Goal: Transaction & Acquisition: Purchase product/service

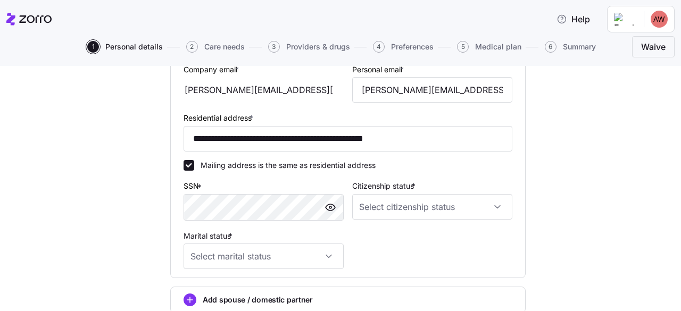
scroll to position [314, 0]
click at [333, 206] on span "button" at bounding box center [330, 208] width 16 height 16
click at [447, 204] on input "Citizenship status *" at bounding box center [432, 208] width 160 height 26
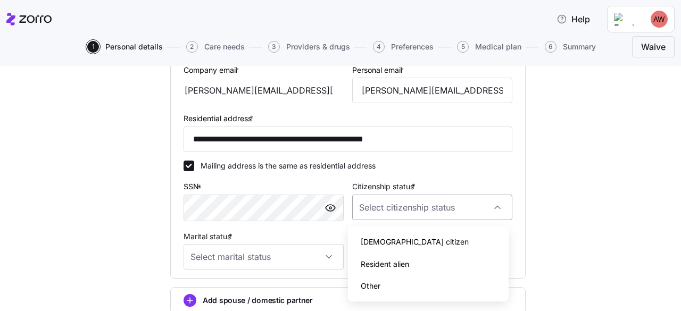
click at [447, 204] on input "Citizenship status *" at bounding box center [432, 208] width 160 height 26
click at [444, 205] on input "Citizenship status *" at bounding box center [432, 208] width 160 height 26
click at [382, 237] on span "[DEMOGRAPHIC_DATA] citizen" at bounding box center [415, 242] width 108 height 12
type input "[DEMOGRAPHIC_DATA] citizen"
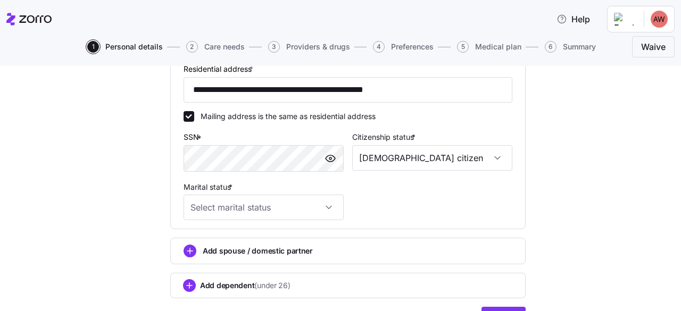
scroll to position [364, 0]
click at [245, 210] on input "Marital status *" at bounding box center [264, 207] width 160 height 26
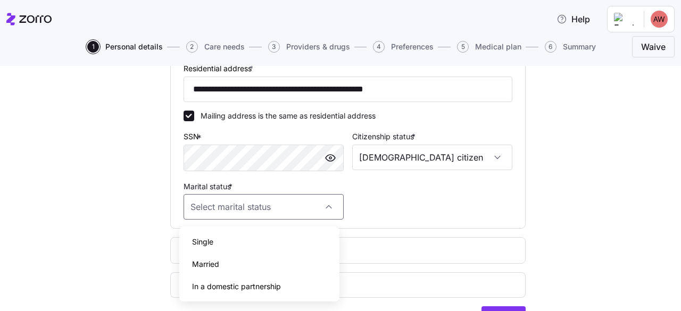
click at [219, 238] on div "Single" at bounding box center [260, 242] width 152 height 22
type input "Single"
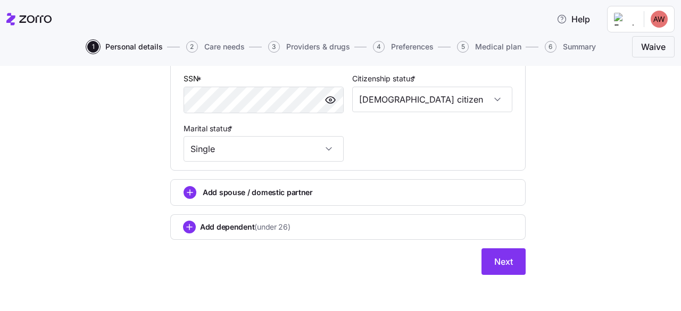
scroll to position [422, 0]
click at [505, 261] on span "Next" at bounding box center [503, 261] width 19 height 13
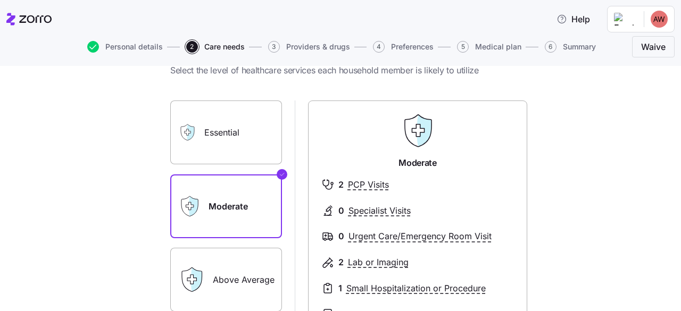
scroll to position [40, 0]
click at [212, 135] on label "Essential" at bounding box center [226, 132] width 112 height 64
click at [0, 0] on input "Essential" at bounding box center [0, 0] width 0 height 0
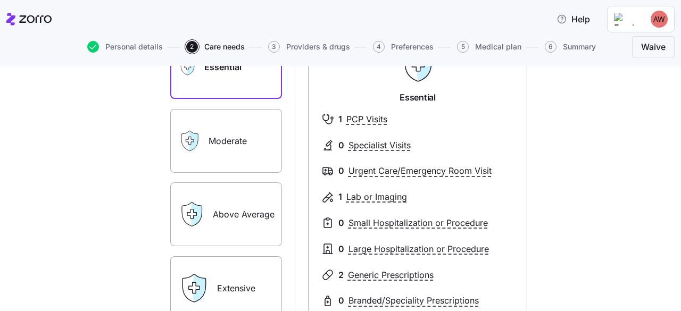
scroll to position [104, 0]
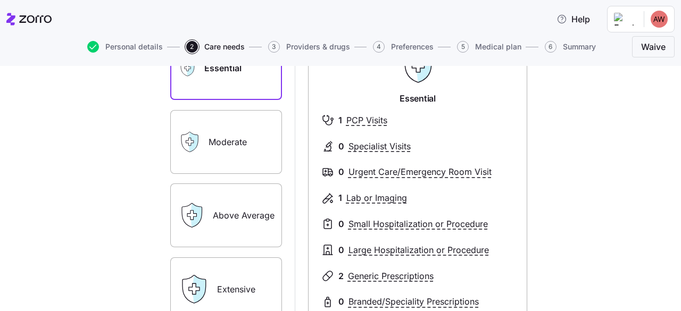
click at [223, 143] on label "Moderate" at bounding box center [226, 142] width 112 height 64
click at [0, 0] on input "Moderate" at bounding box center [0, 0] width 0 height 0
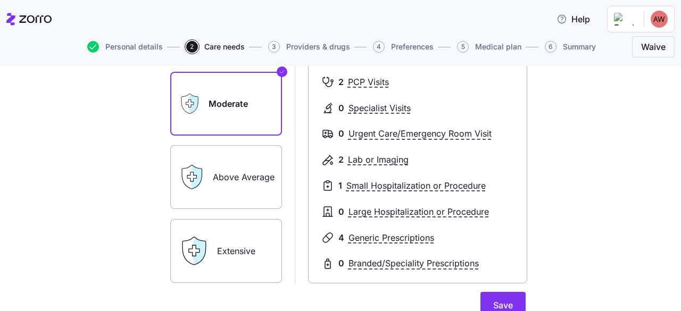
scroll to position [142, 0]
click at [223, 167] on label "Above Average" at bounding box center [226, 178] width 112 height 64
click at [0, 0] on input "Above Average" at bounding box center [0, 0] width 0 height 0
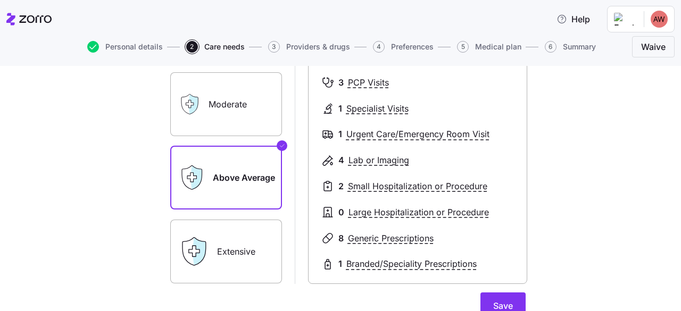
click at [226, 251] on label "Extensive" at bounding box center [226, 252] width 112 height 64
click at [0, 0] on input "Extensive" at bounding box center [0, 0] width 0 height 0
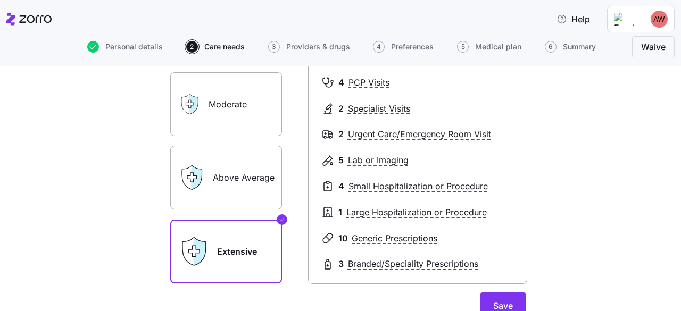
click at [232, 123] on label "Moderate" at bounding box center [226, 104] width 112 height 64
click at [0, 0] on input "Moderate" at bounding box center [0, 0] width 0 height 0
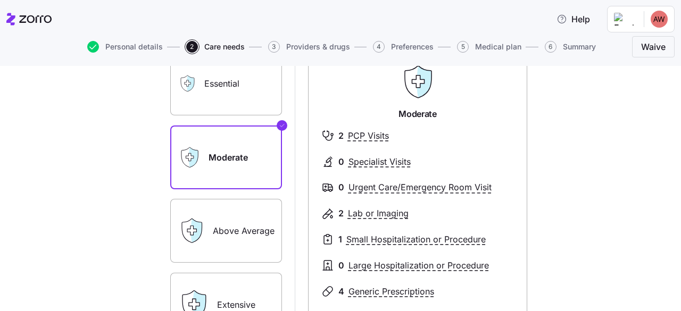
scroll to position [90, 0]
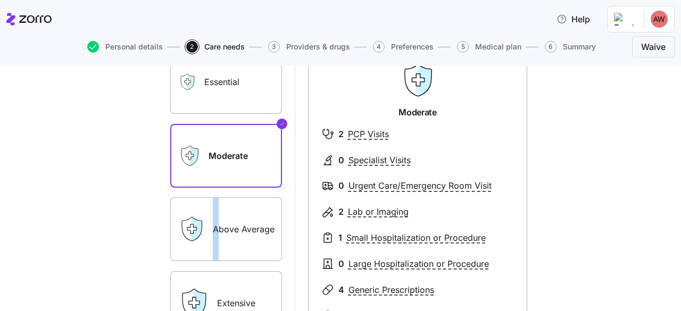
click at [212, 231] on label "Above Average" at bounding box center [226, 229] width 112 height 64
click at [249, 222] on label "Above Average" at bounding box center [226, 229] width 112 height 64
click at [0, 0] on input "Above Average" at bounding box center [0, 0] width 0 height 0
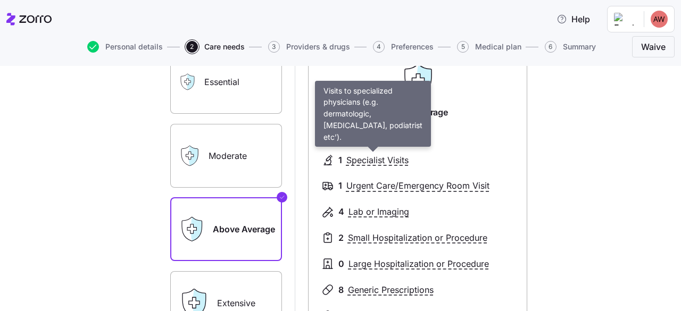
click at [390, 159] on span "Specialist Visits" at bounding box center [377, 160] width 62 height 13
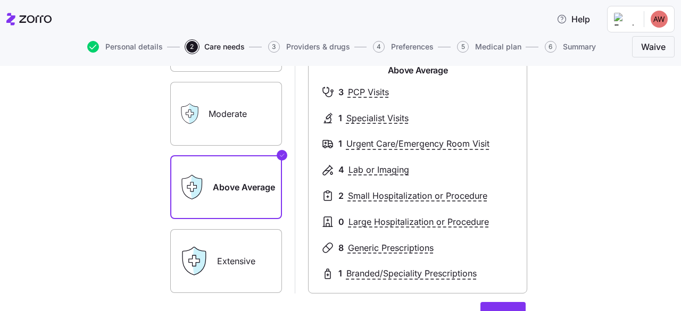
scroll to position [132, 0]
click at [218, 125] on label "Moderate" at bounding box center [226, 114] width 112 height 64
click at [0, 0] on input "Moderate" at bounding box center [0, 0] width 0 height 0
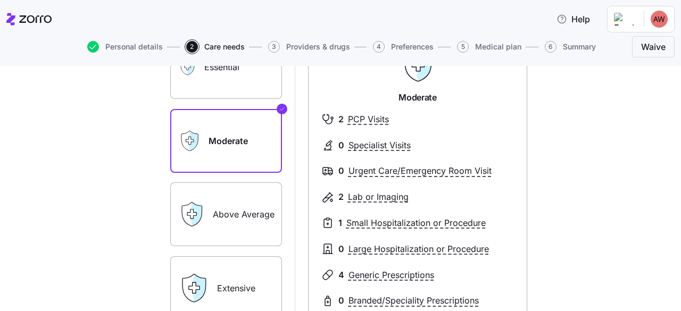
scroll to position [106, 0]
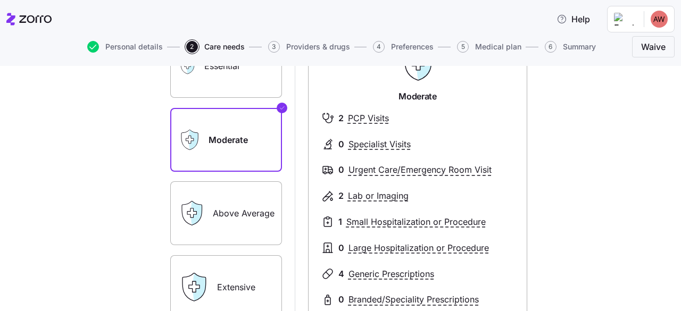
click at [195, 212] on icon at bounding box center [196, 214] width 11 height 24
click at [233, 207] on label "Above Average" at bounding box center [226, 213] width 112 height 64
click at [0, 0] on input "Above Average" at bounding box center [0, 0] width 0 height 0
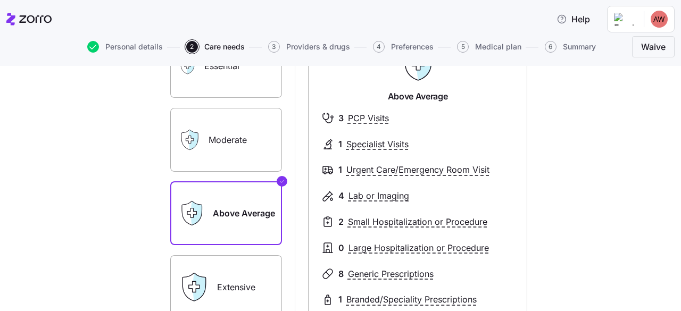
click at [238, 263] on label "Extensive" at bounding box center [226, 287] width 112 height 64
click at [0, 0] on input "Extensive" at bounding box center [0, 0] width 0 height 0
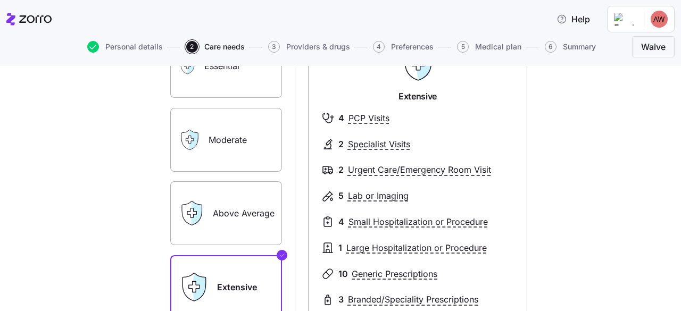
click at [242, 151] on label "Moderate" at bounding box center [226, 140] width 112 height 64
click at [0, 0] on input "Moderate" at bounding box center [0, 0] width 0 height 0
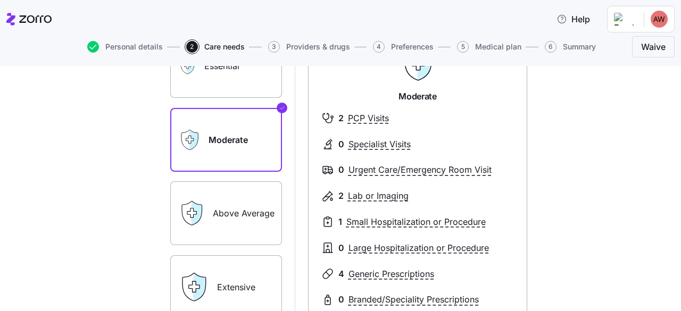
click at [237, 194] on label "Above Average" at bounding box center [226, 213] width 112 height 64
click at [0, 0] on input "Above Average" at bounding box center [0, 0] width 0 height 0
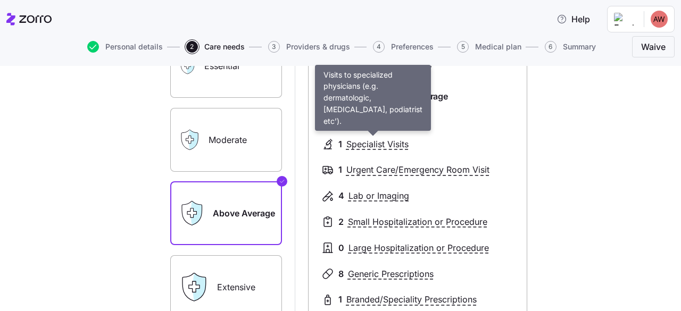
click at [383, 142] on span "Specialist Visits" at bounding box center [377, 144] width 62 height 13
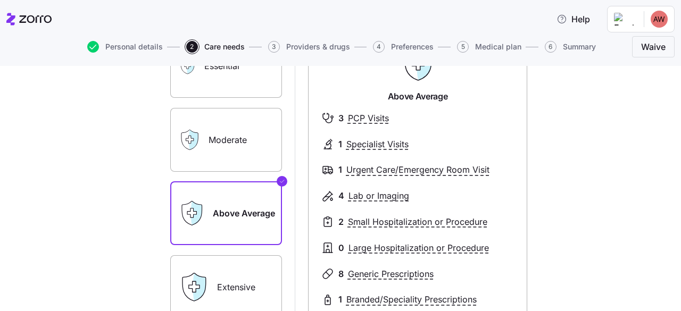
click at [383, 142] on span "Specialist Visits" at bounding box center [377, 144] width 62 height 13
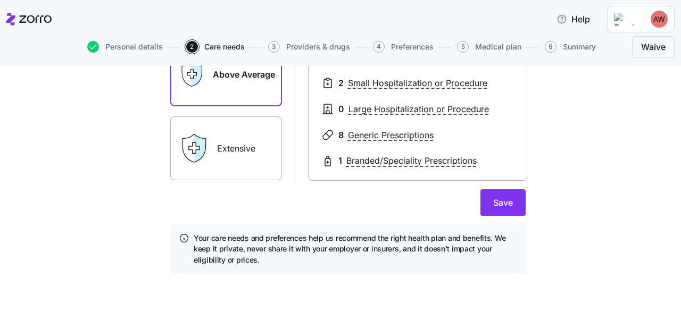
scroll to position [245, 0]
click at [248, 244] on h4 "Your care needs and preferences help us recommend the right health plan and ben…" at bounding box center [355, 250] width 323 height 32
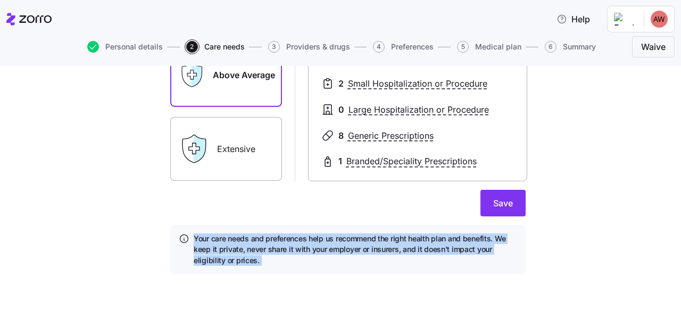
click at [248, 244] on h4 "Your care needs and preferences help us recommend the right health plan and ben…" at bounding box center [355, 250] width 323 height 32
click at [263, 262] on h4 "Your care needs and preferences help us recommend the right health plan and ben…" at bounding box center [355, 250] width 323 height 32
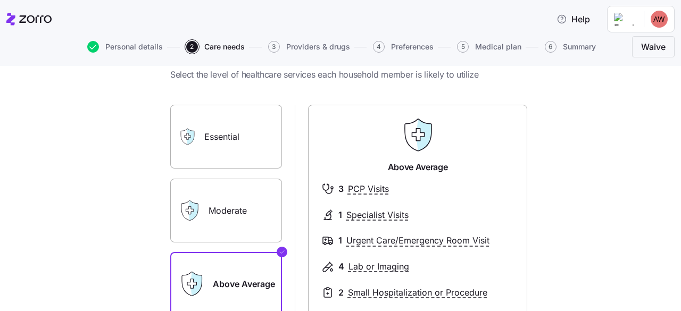
scroll to position [246, 0]
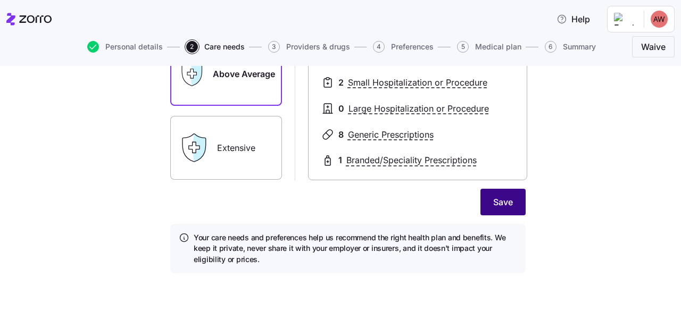
click at [500, 197] on span "Save" at bounding box center [503, 202] width 20 height 13
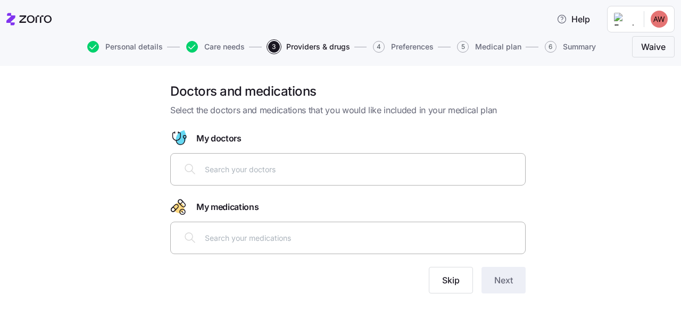
click at [316, 167] on input "text" at bounding box center [362, 169] width 314 height 12
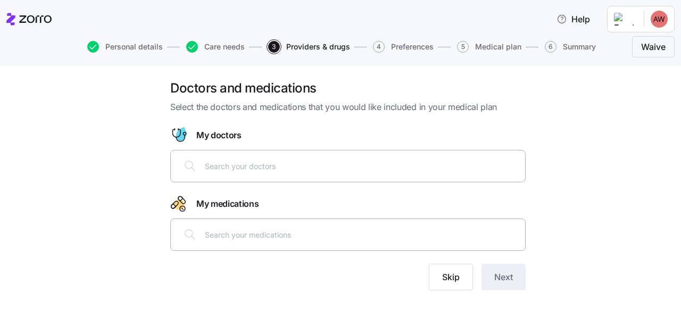
scroll to position [4, 0]
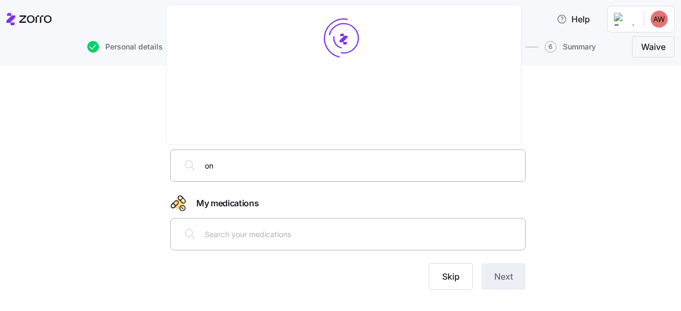
type input "o"
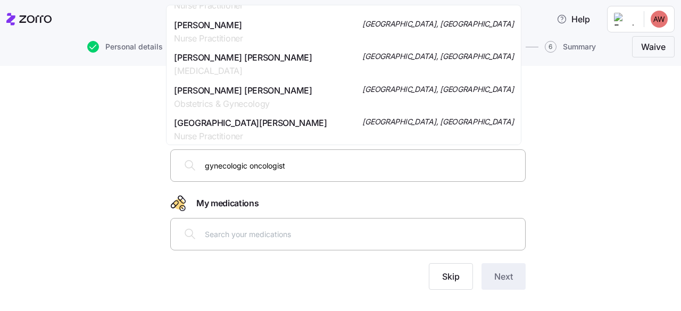
scroll to position [2963, 0]
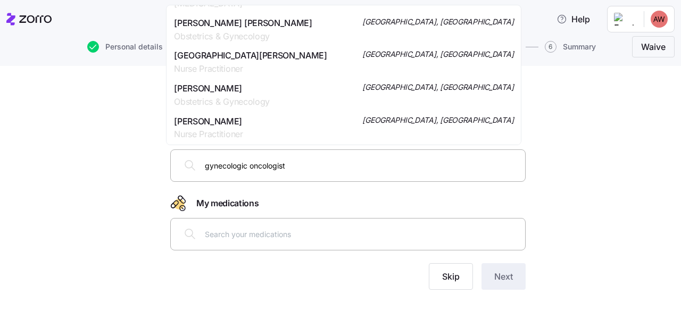
click at [248, 164] on input "gynecologic oncologist" at bounding box center [362, 166] width 314 height 12
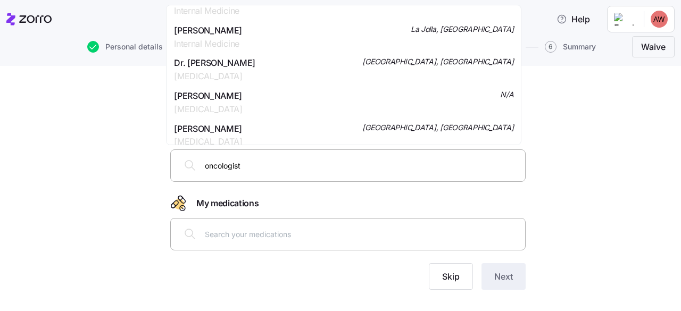
scroll to position [0, 0]
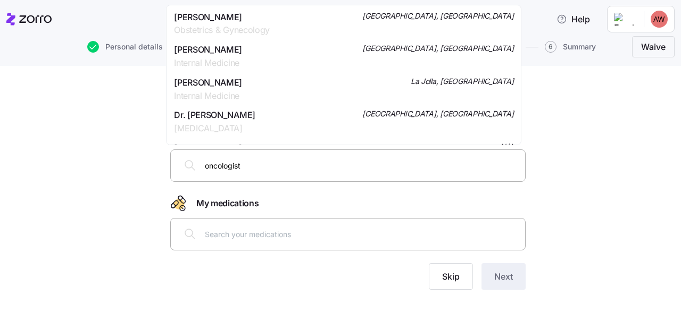
click at [243, 163] on input "oncologist" at bounding box center [362, 166] width 314 height 12
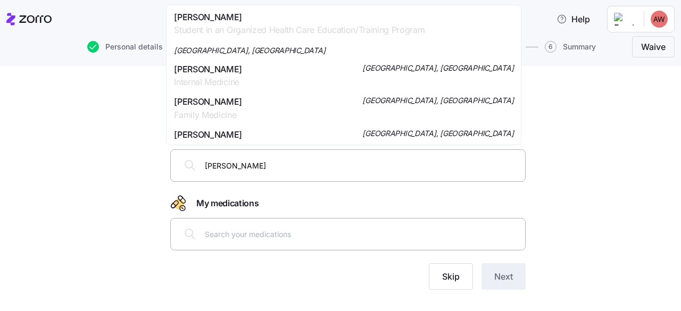
click at [277, 168] on input "[PERSON_NAME]" at bounding box center [362, 166] width 314 height 12
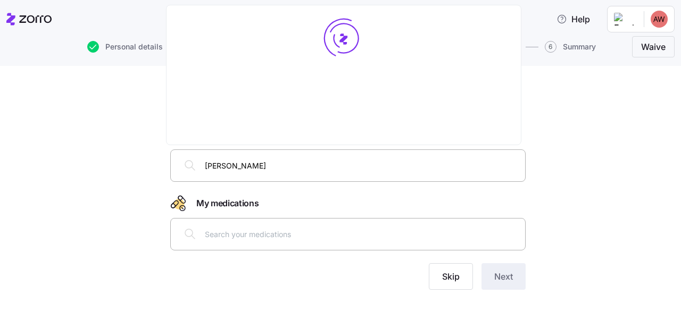
type input "[PERSON_NAME]"
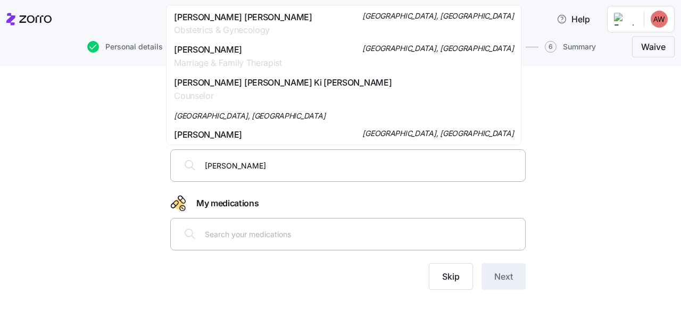
click at [284, 24] on div "[PERSON_NAME] [PERSON_NAME] Obstetrics & Gynecology [GEOGRAPHIC_DATA], [GEOGRAP…" at bounding box center [343, 24] width 339 height 27
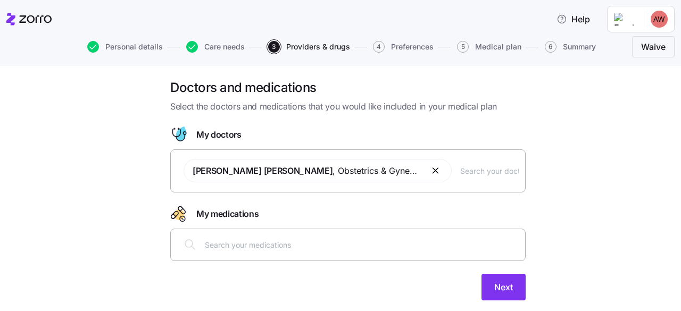
scroll to position [14, 0]
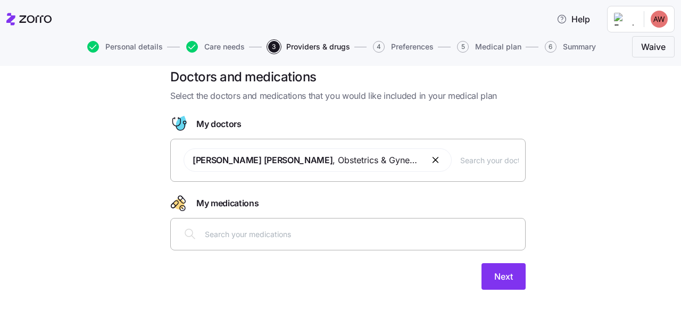
click at [242, 232] on input "text" at bounding box center [362, 234] width 314 height 12
type input "esci"
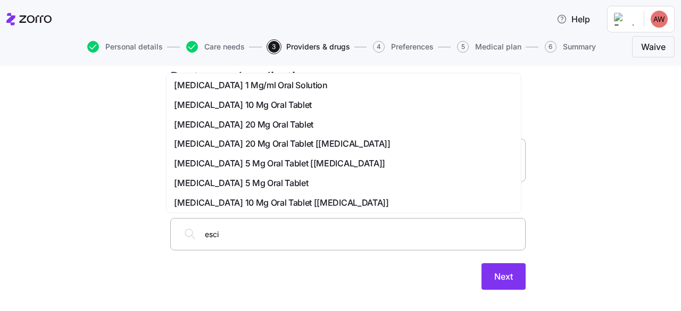
click at [237, 169] on span "[MEDICAL_DATA] 5 Mg Oral Tablet [[MEDICAL_DATA]]" at bounding box center [279, 163] width 211 height 13
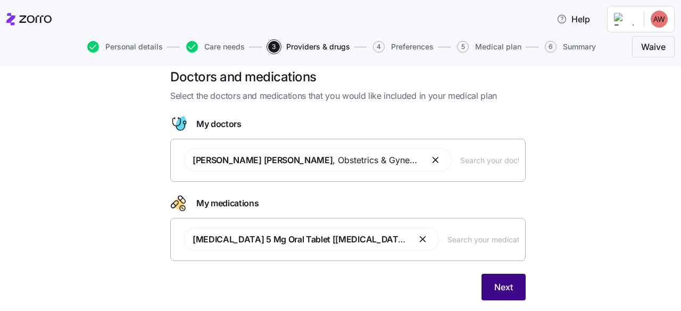
click at [494, 288] on span "Next" at bounding box center [503, 287] width 19 height 13
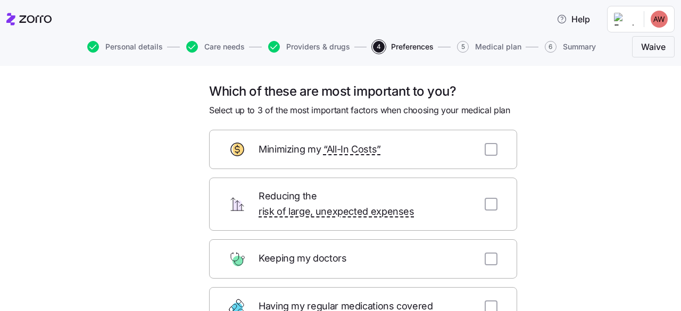
scroll to position [1, 0]
click at [487, 142] on div "Minimizing my “All-In Costs”" at bounding box center [363, 148] width 308 height 39
click at [487, 153] on input "checkbox" at bounding box center [491, 149] width 13 height 13
checkbox input "true"
click at [488, 197] on input "checkbox" at bounding box center [491, 203] width 13 height 13
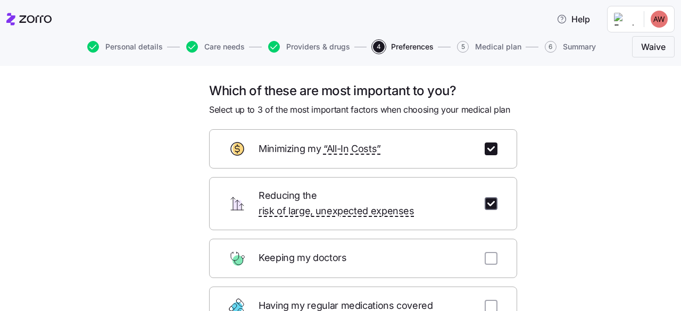
checkbox input "true"
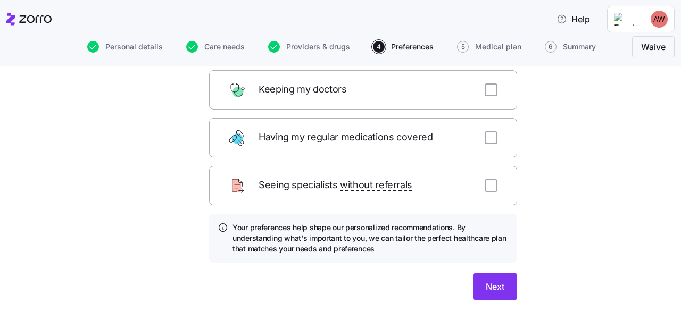
scroll to position [171, 0]
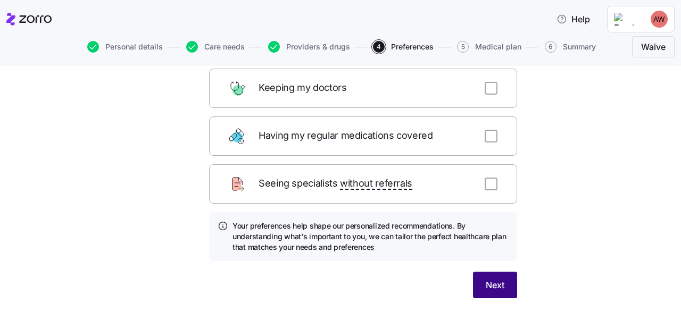
click at [496, 279] on span "Next" at bounding box center [495, 285] width 19 height 13
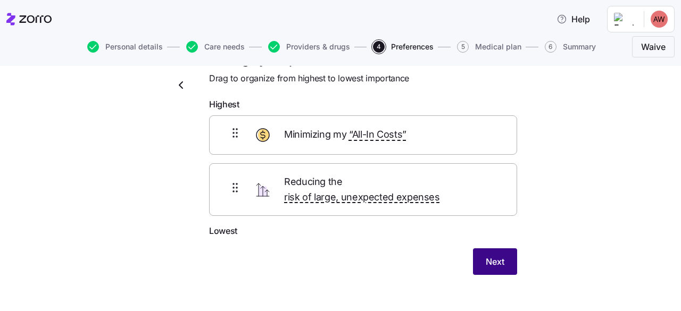
scroll to position [32, 0]
click at [497, 255] on span "Next" at bounding box center [495, 261] width 19 height 13
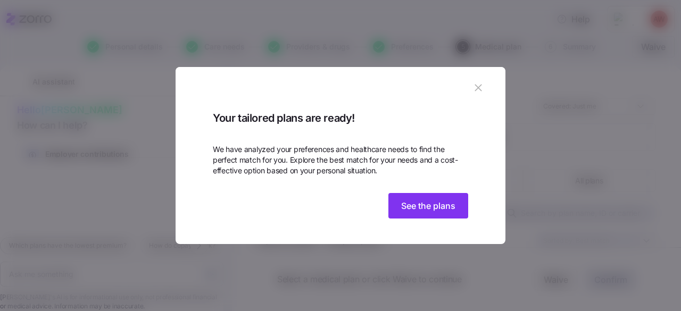
scroll to position [39, 0]
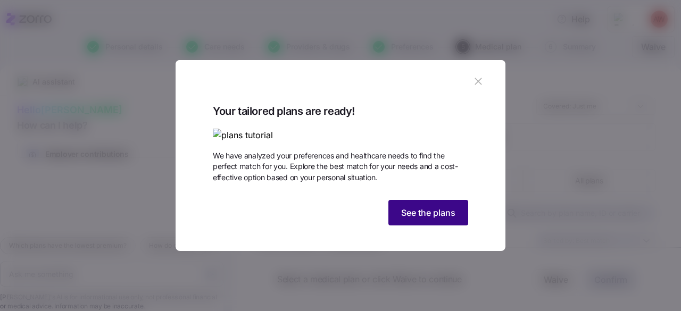
click at [431, 219] on span "See the plans" at bounding box center [428, 212] width 54 height 13
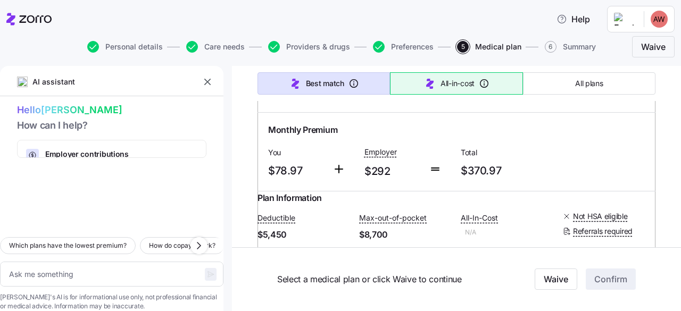
scroll to position [9933, 0]
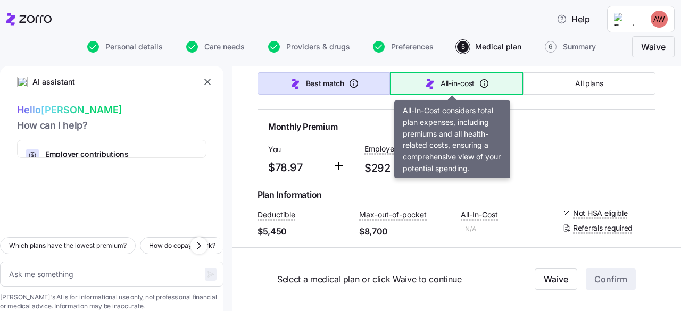
click at [445, 85] on span "All-in-cost" at bounding box center [458, 83] width 34 height 11
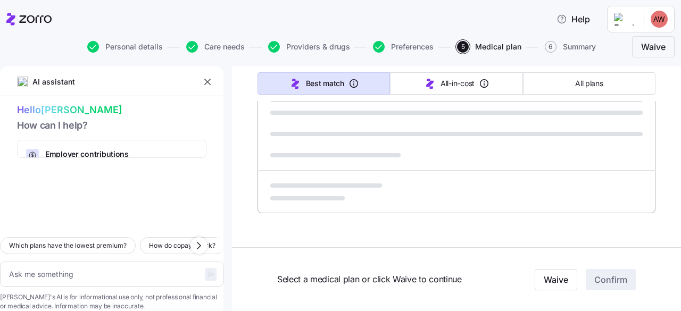
scroll to position [746, 0]
type textarea "x"
type input "Sorted by: All-in-cost"
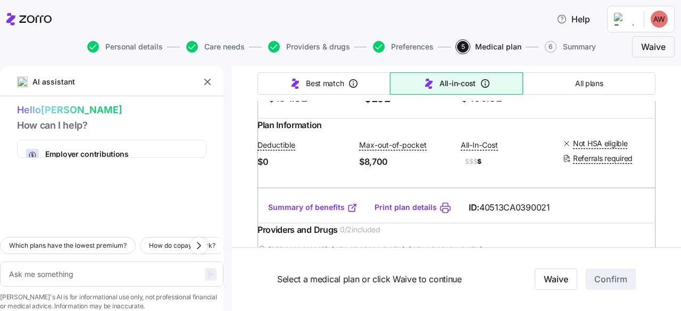
scroll to position [2922, 0]
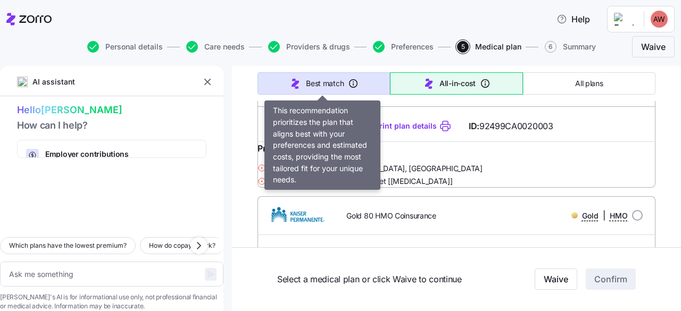
click at [327, 81] on span "Best match" at bounding box center [325, 83] width 38 height 11
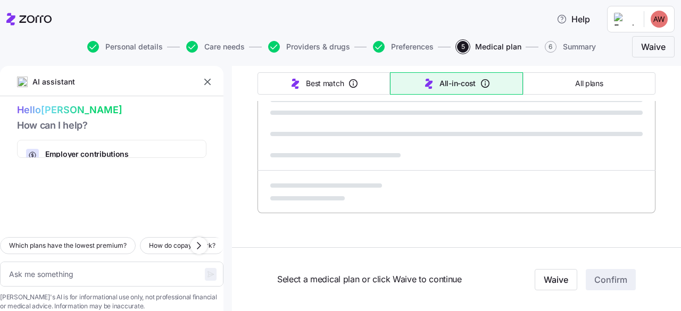
scroll to position [746, 0]
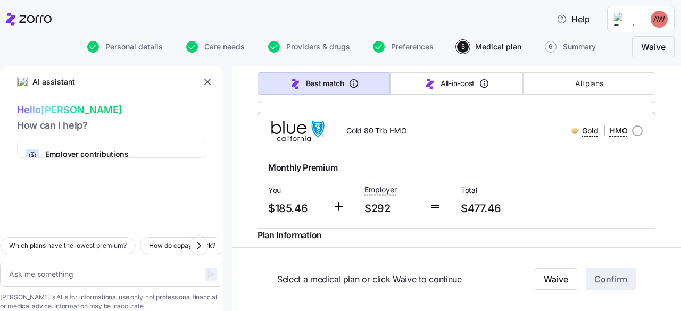
type textarea "x"
type input "Sorted by: Best match"
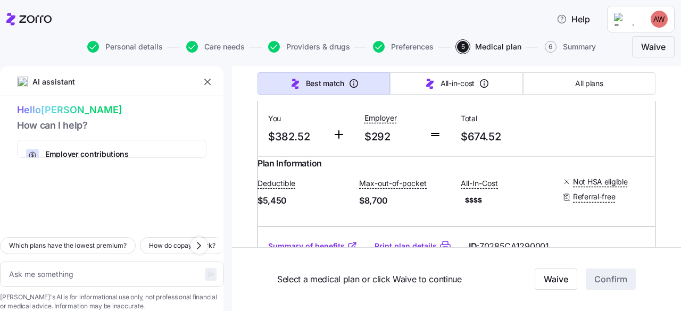
scroll to position [9631, 0]
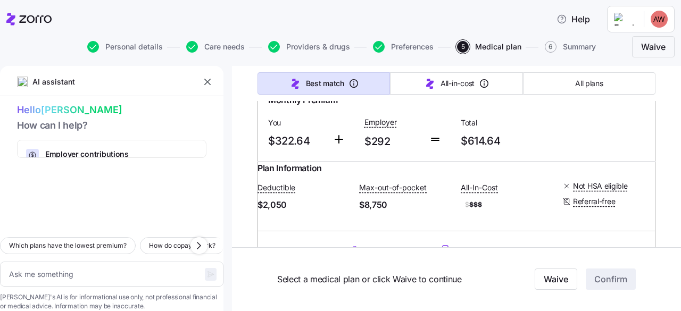
type textarea "x"
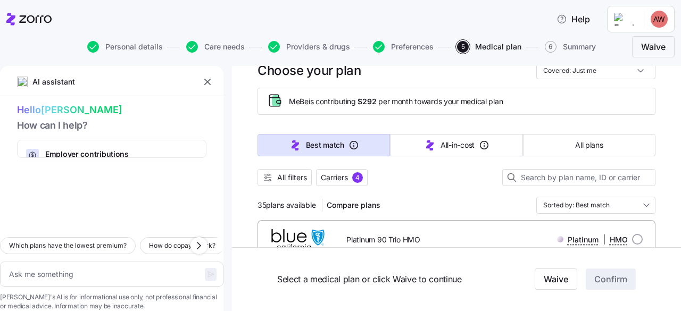
scroll to position [0, 0]
